Goal: Task Accomplishment & Management: Manage account settings

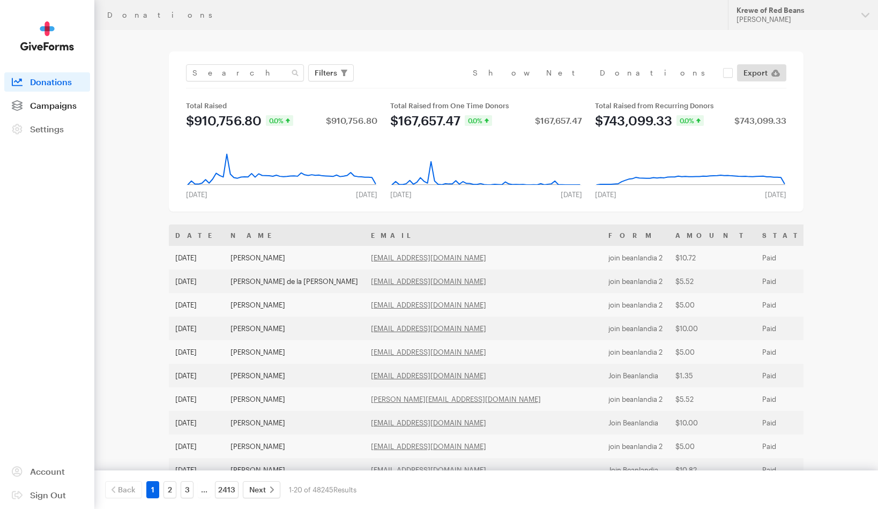
click at [42, 105] on span "Campaigns" at bounding box center [53, 105] width 47 height 10
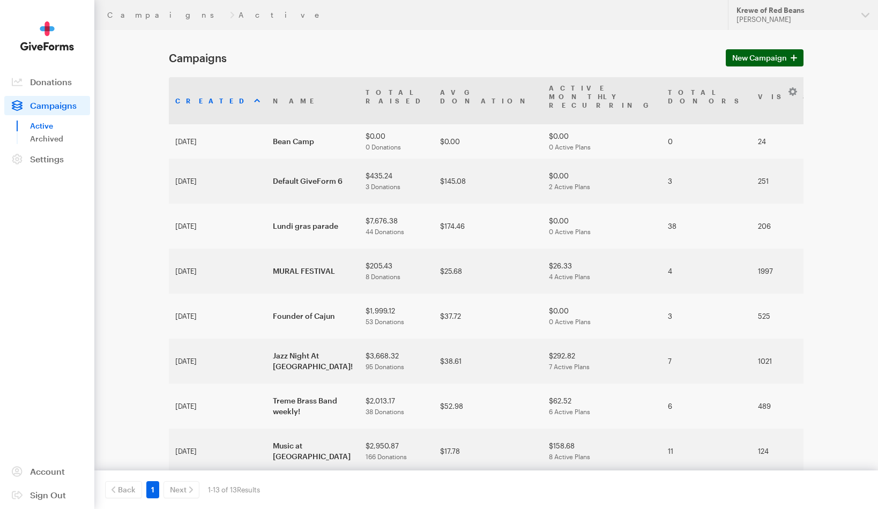
click at [763, 56] on span "New Campaign" at bounding box center [759, 57] width 55 height 13
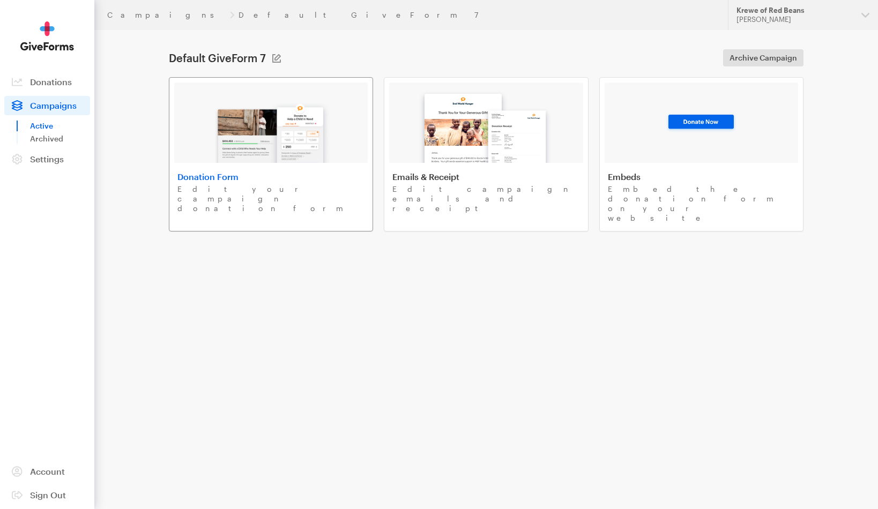
click at [314, 136] on img at bounding box center [270, 128] width 125 height 69
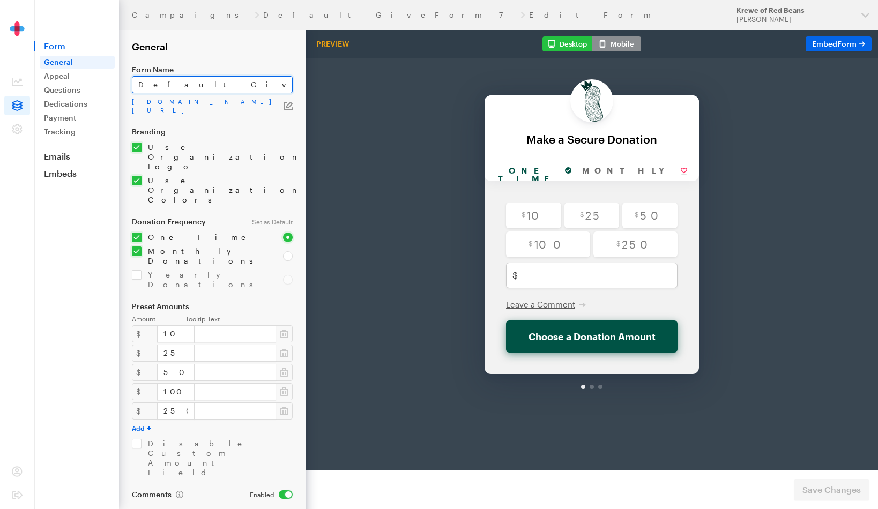
click at [220, 86] on input "Default GiveForm 7" at bounding box center [212, 84] width 161 height 17
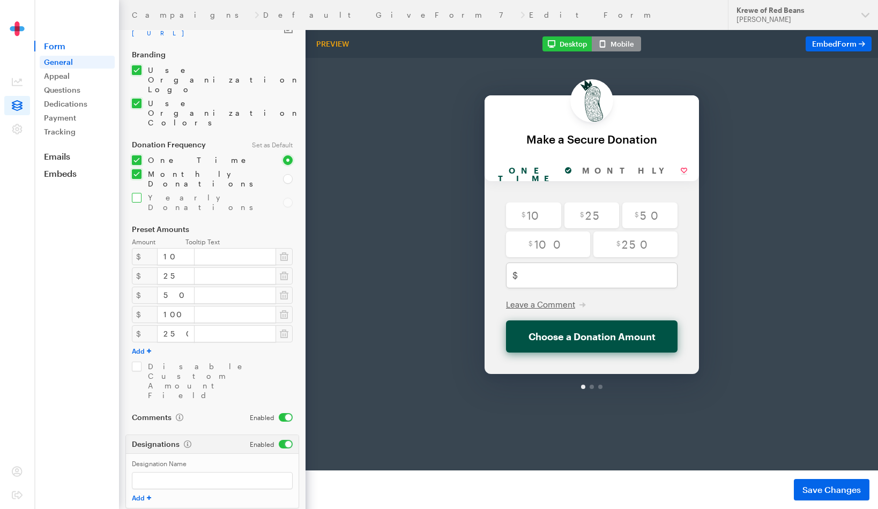
scroll to position [77, 0]
type input "Direct Aid to Community Members"
click at [136, 193] on input "checkbox" at bounding box center [201, 202] width 138 height 19
checkbox input "false"
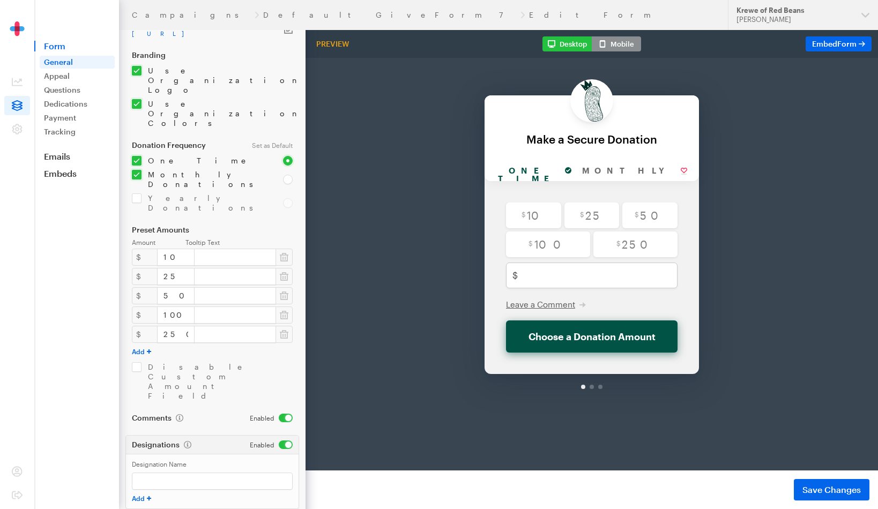
type input "Community Aid"
click at [823, 488] on span "Save Changes" at bounding box center [831, 489] width 58 height 13
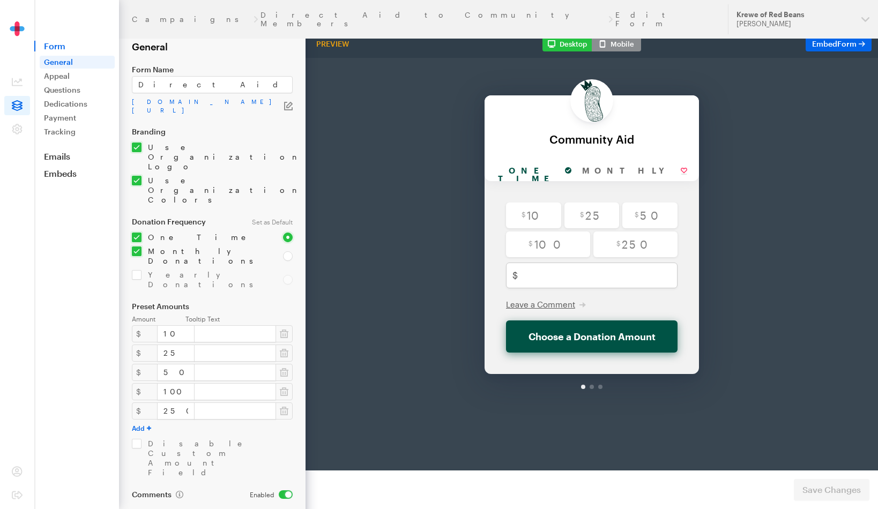
click at [286, 105] on icon "button" at bounding box center [288, 106] width 9 height 9
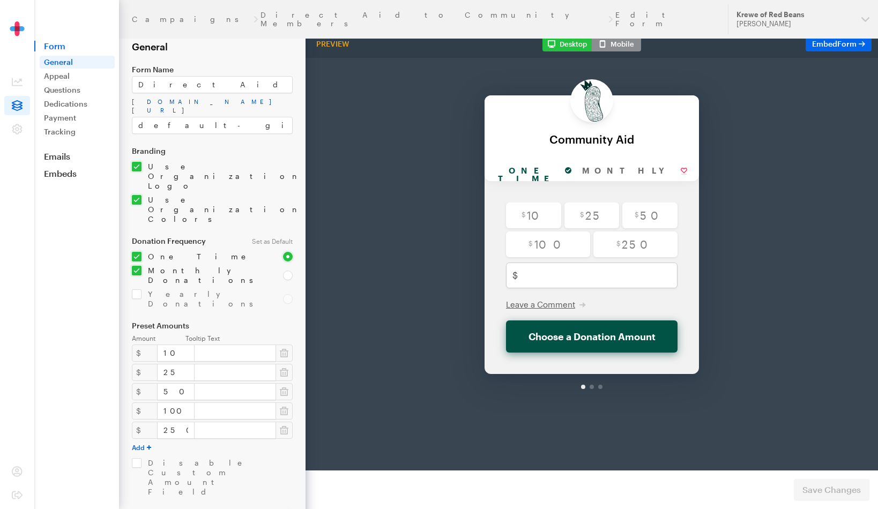
click at [155, 108] on link "app.giveforms.com/forms/rocker9955/default-giveform-7-2" at bounding box center [212, 106] width 161 height 17
click at [56, 76] on link "Appeal" at bounding box center [77, 76] width 75 height 13
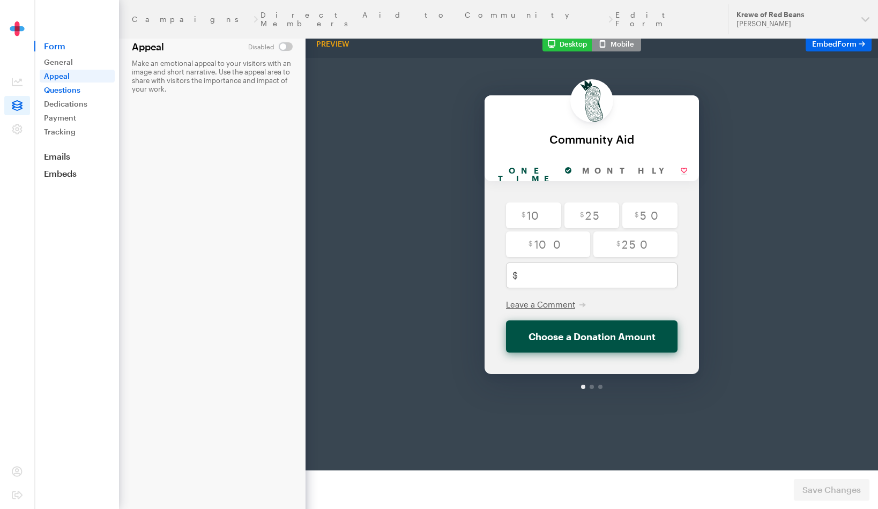
click at [69, 91] on link "Questions" at bounding box center [77, 90] width 75 height 13
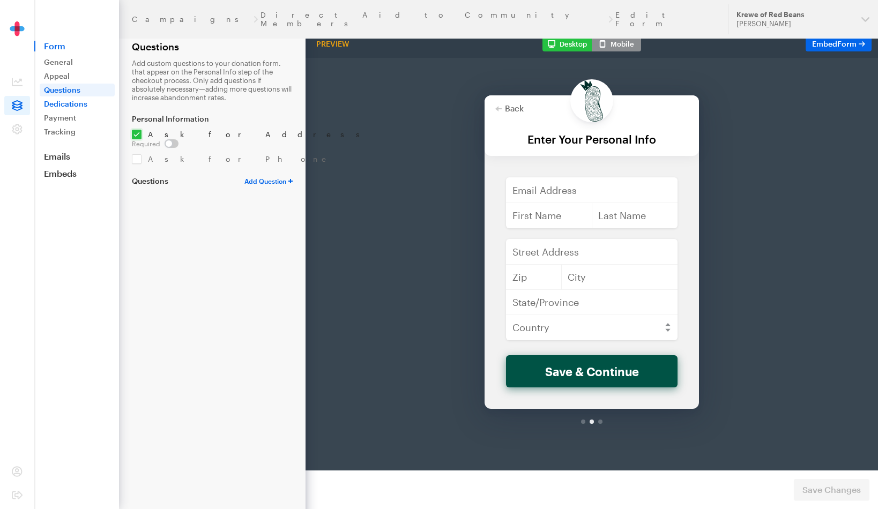
click at [86, 106] on link "Dedications" at bounding box center [77, 104] width 75 height 13
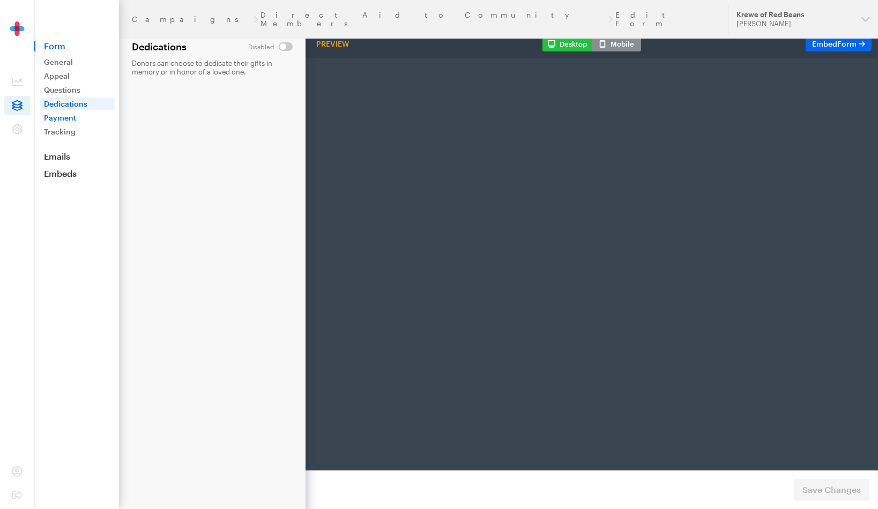
click at [83, 121] on link "Payment" at bounding box center [77, 117] width 75 height 13
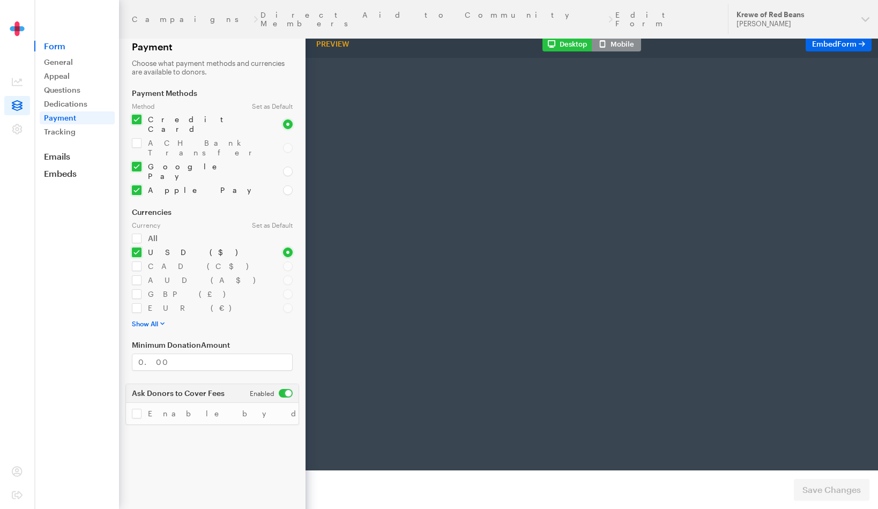
select select "US"
click at [81, 109] on link "Dedications" at bounding box center [77, 104] width 75 height 13
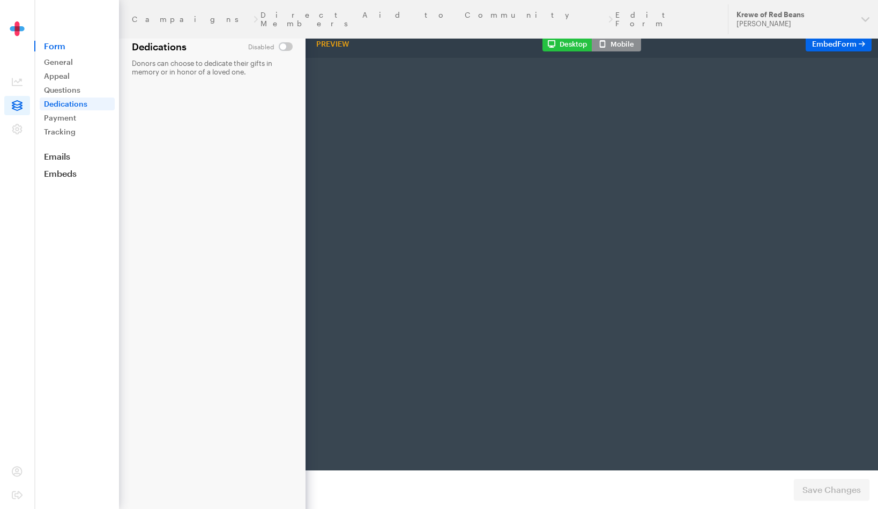
click at [295, 45] on form "Campaigns Direct Aid to Community Members Edit Form Dedications Donors can choo…" at bounding box center [152, 254] width 305 height 509
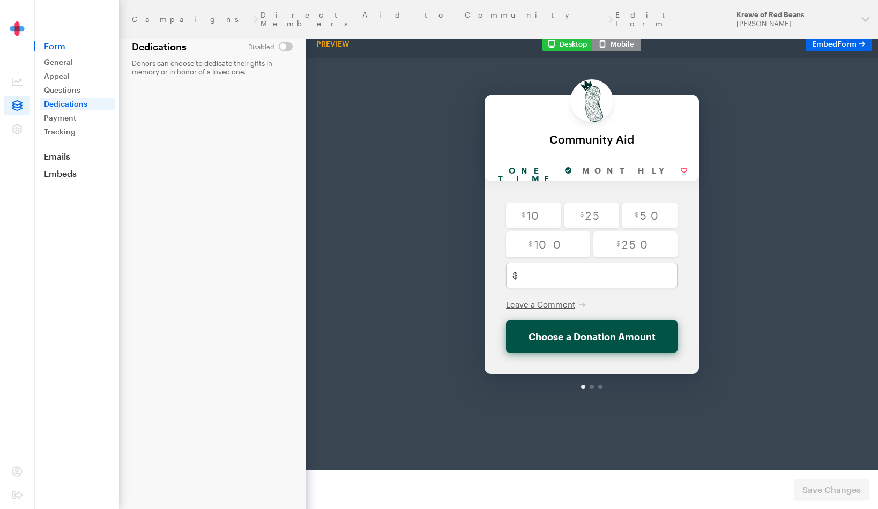
click at [285, 48] on input "checkbox" at bounding box center [270, 46] width 44 height 9
checkbox input "true"
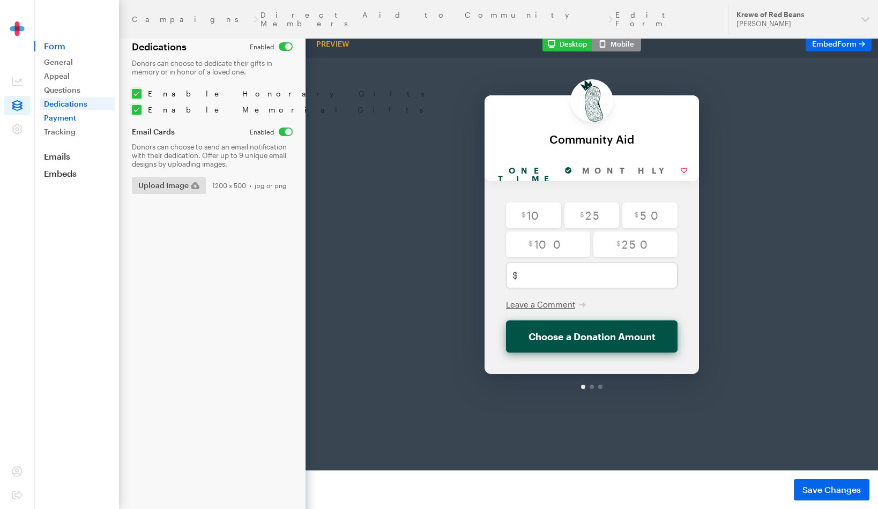
click at [78, 118] on link "Payment" at bounding box center [77, 117] width 75 height 13
click at [68, 128] on link "Tracking" at bounding box center [77, 131] width 75 height 13
click at [832, 481] on button "Save Changes" at bounding box center [832, 489] width 76 height 21
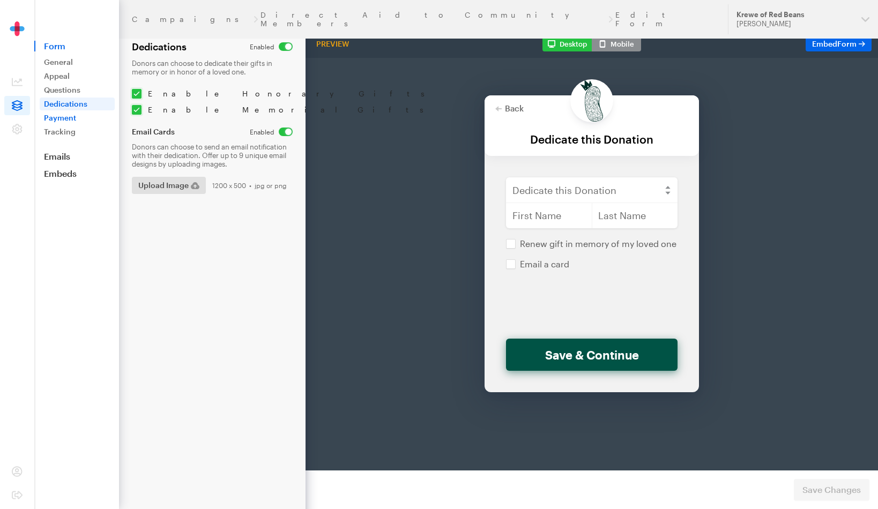
click at [67, 115] on link "Payment" at bounding box center [77, 117] width 75 height 13
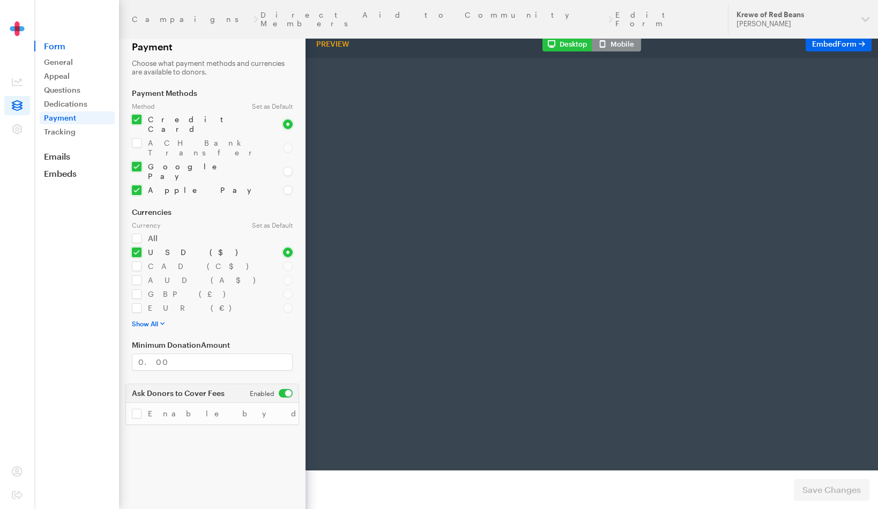
select select "US"
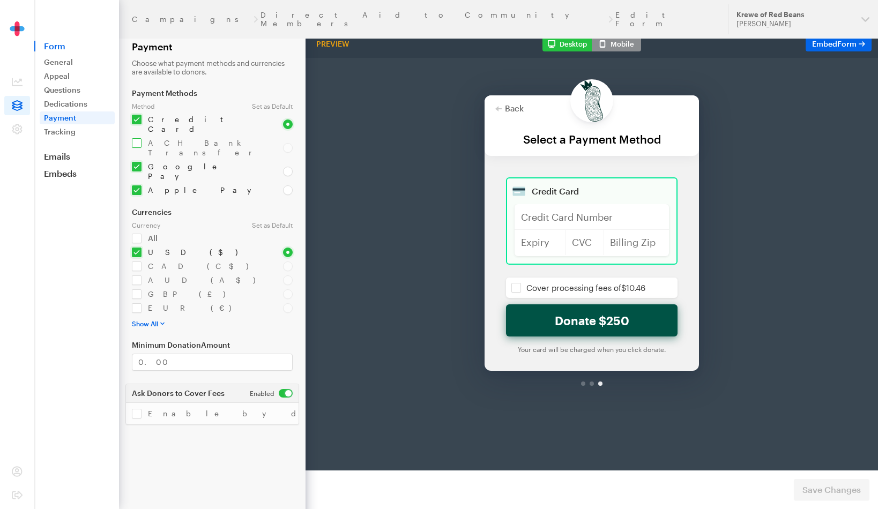
click at [136, 138] on input "checkbox" at bounding box center [201, 147] width 138 height 19
checkbox input "true"
click at [78, 135] on link "Tracking" at bounding box center [77, 131] width 75 height 13
click at [819, 487] on span "Save Changes" at bounding box center [831, 489] width 58 height 13
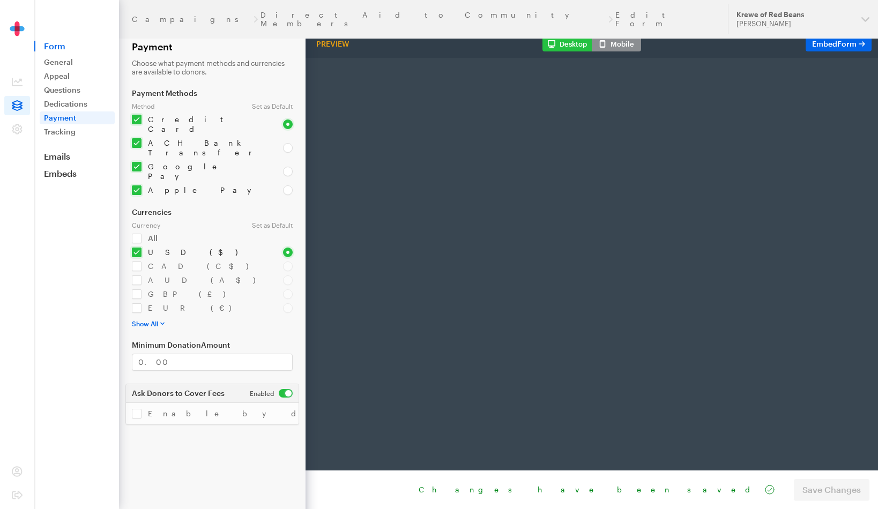
select select "US"
click at [68, 125] on div "General Appeal Questions Dedications Payment Tracking" at bounding box center [77, 97] width 84 height 83
click at [69, 132] on link "Tracking" at bounding box center [77, 131] width 75 height 13
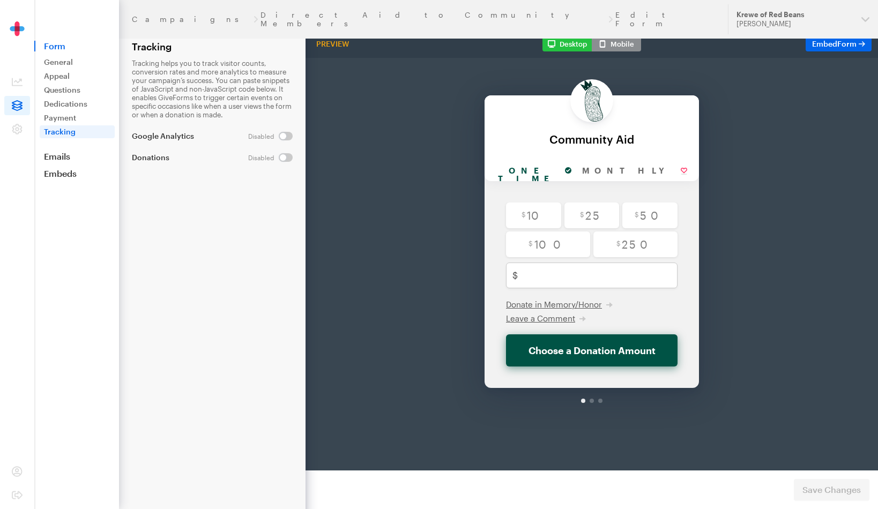
click at [284, 139] on input "checkbox" at bounding box center [270, 136] width 44 height 9
click at [287, 140] on input "checkbox" at bounding box center [271, 136] width 43 height 9
checkbox input "false"
click at [282, 156] on input "checkbox" at bounding box center [270, 157] width 44 height 9
click at [282, 156] on input "checkbox" at bounding box center [271, 157] width 43 height 9
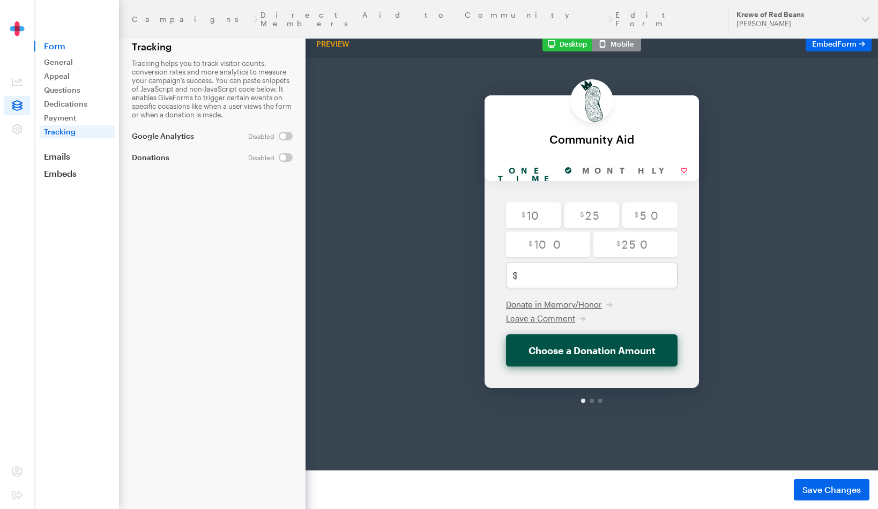
click at [266, 158] on input "checkbox" at bounding box center [270, 157] width 44 height 9
click at [285, 156] on input "checkbox" at bounding box center [271, 157] width 43 height 9
checkbox input "false"
click at [824, 483] on button "Save Changes" at bounding box center [832, 489] width 76 height 21
click at [63, 162] on nav "Form General Appeal Questions Dedications Payment Tracking Emails Embeds Donate…" at bounding box center [77, 89] width 84 height 179
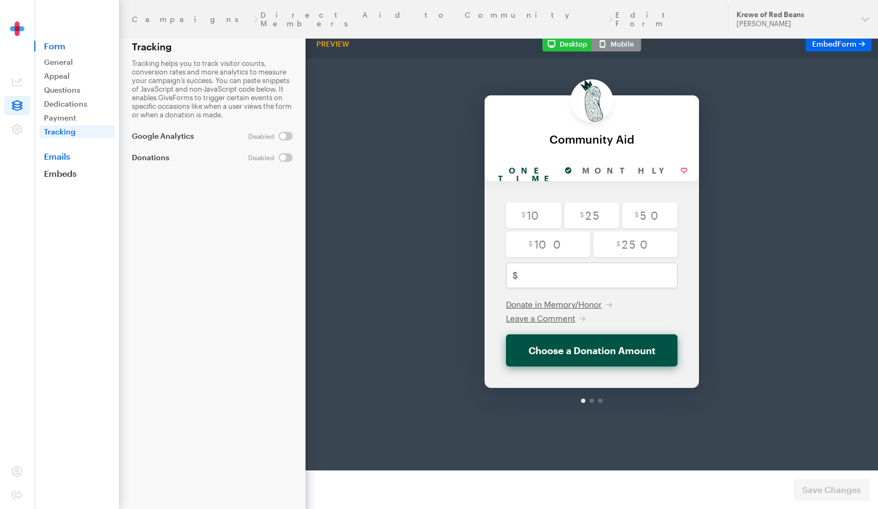
click at [63, 158] on link "Emails" at bounding box center [76, 156] width 85 height 11
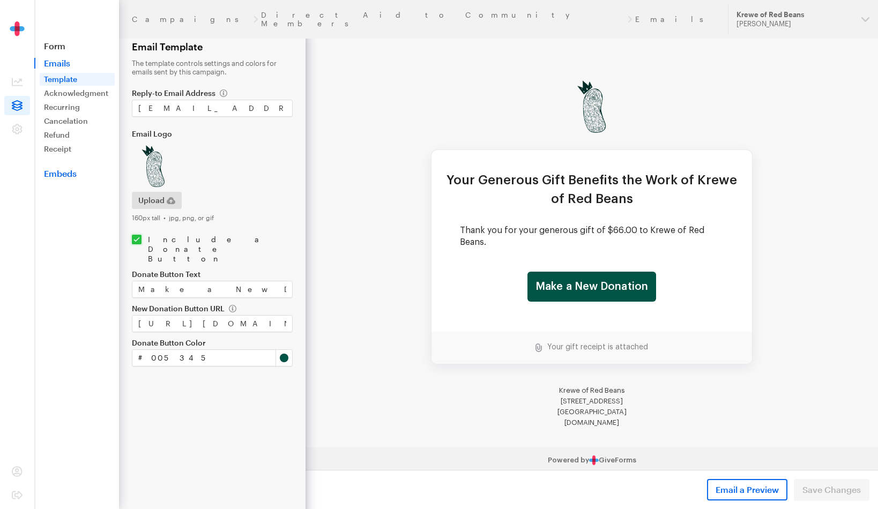
click at [65, 174] on link "Embeds" at bounding box center [76, 173] width 85 height 11
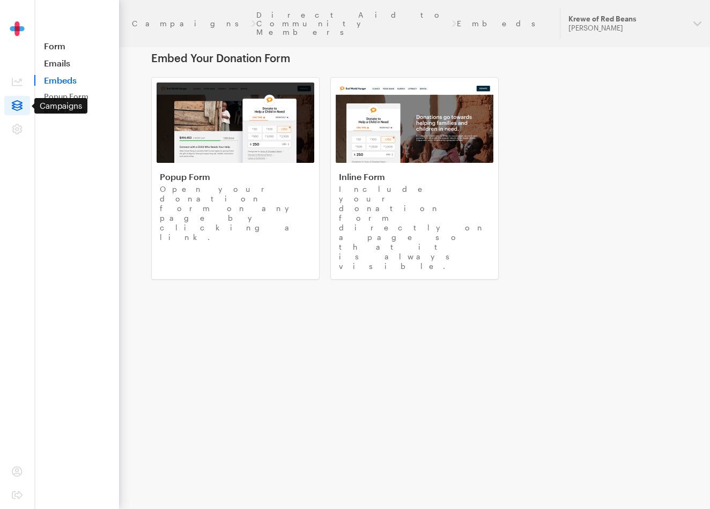
click at [20, 116] on nav "Donations Donors Campaigns Settings Organization Payments Notifications Integra…" at bounding box center [17, 105] width 26 height 66
click at [18, 107] on icon at bounding box center [17, 105] width 11 height 11
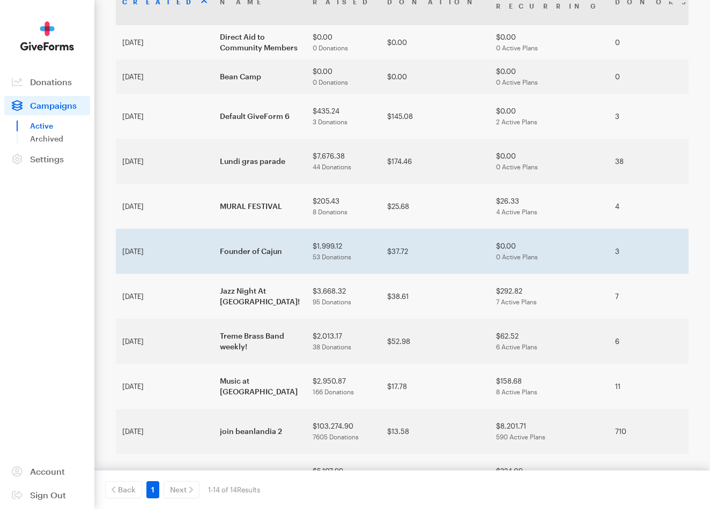
scroll to position [100, 0]
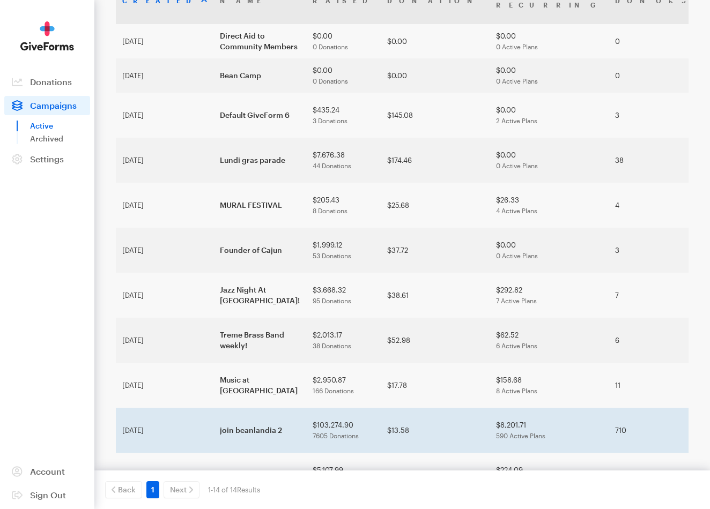
click at [213, 408] on td "join beanlandia 2" at bounding box center [259, 430] width 93 height 45
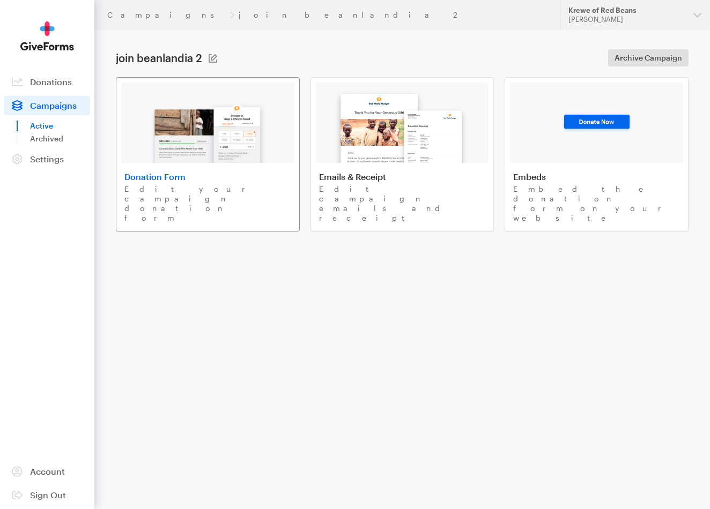
click at [229, 150] on img at bounding box center [207, 128] width 125 height 69
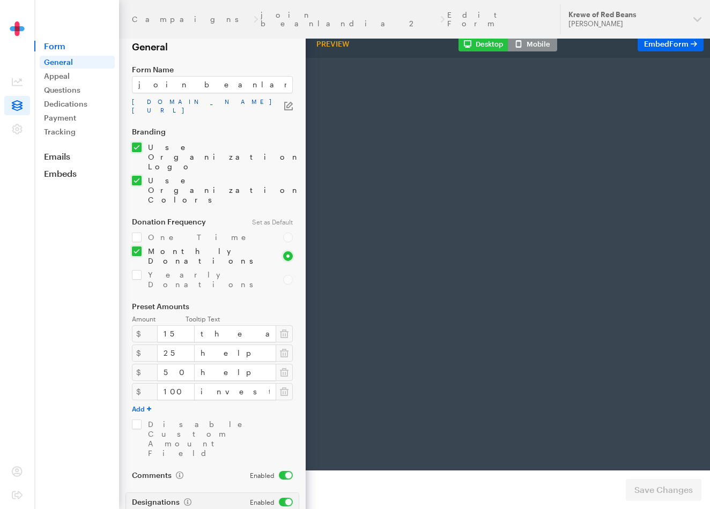
click at [173, 102] on link "app.giveforms.com/forms/rocker9955/Beanlandia" at bounding box center [208, 106] width 152 height 17
